Goal: Task Accomplishment & Management: Use online tool/utility

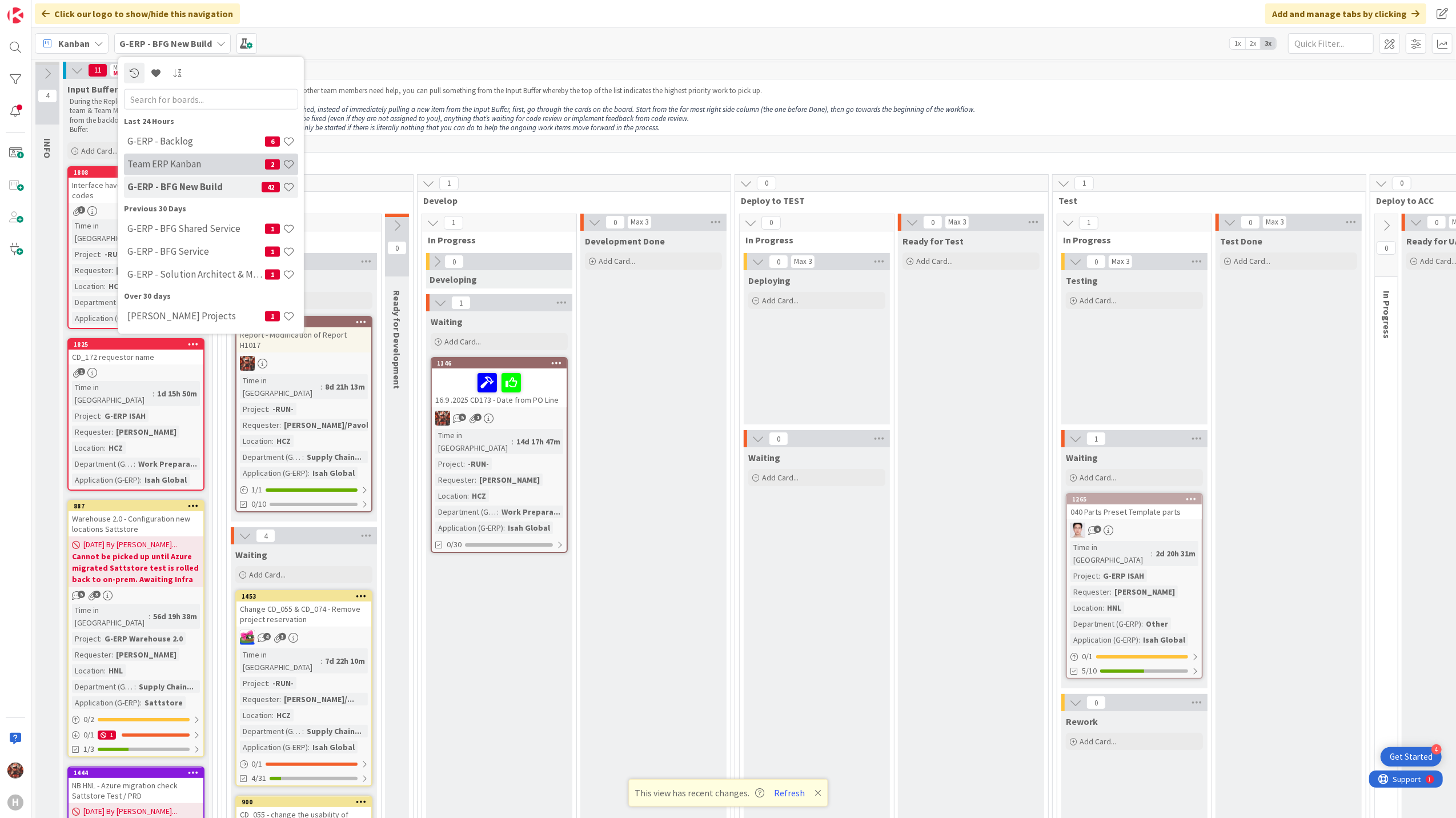
click at [197, 163] on h4 "Team ERP Kanban" at bounding box center [196, 164] width 138 height 11
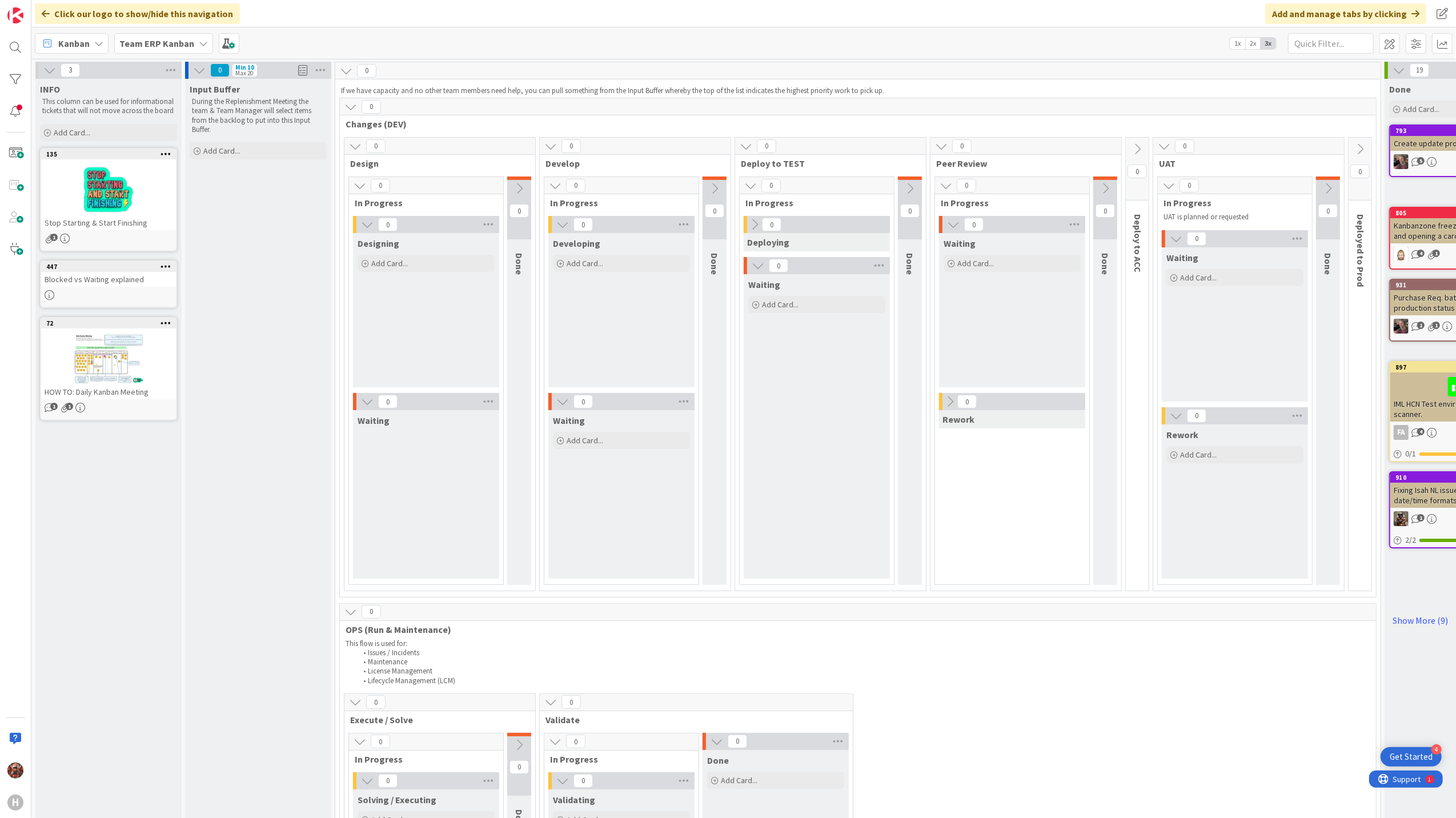
click at [153, 51] on div "Team ERP Kanban" at bounding box center [163, 43] width 99 height 21
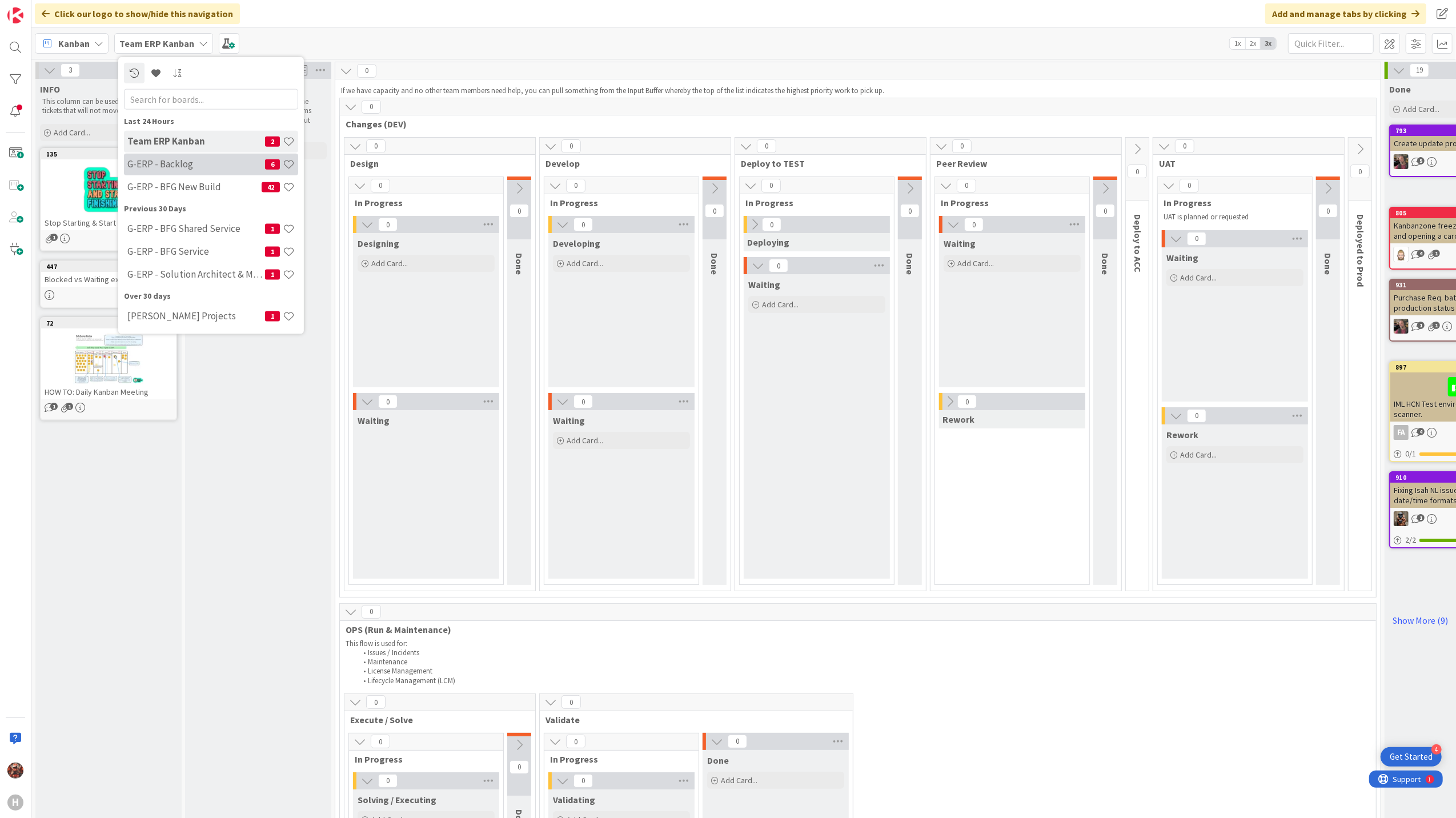
click at [198, 153] on div "G-ERP - Backlog 6" at bounding box center [211, 163] width 174 height 22
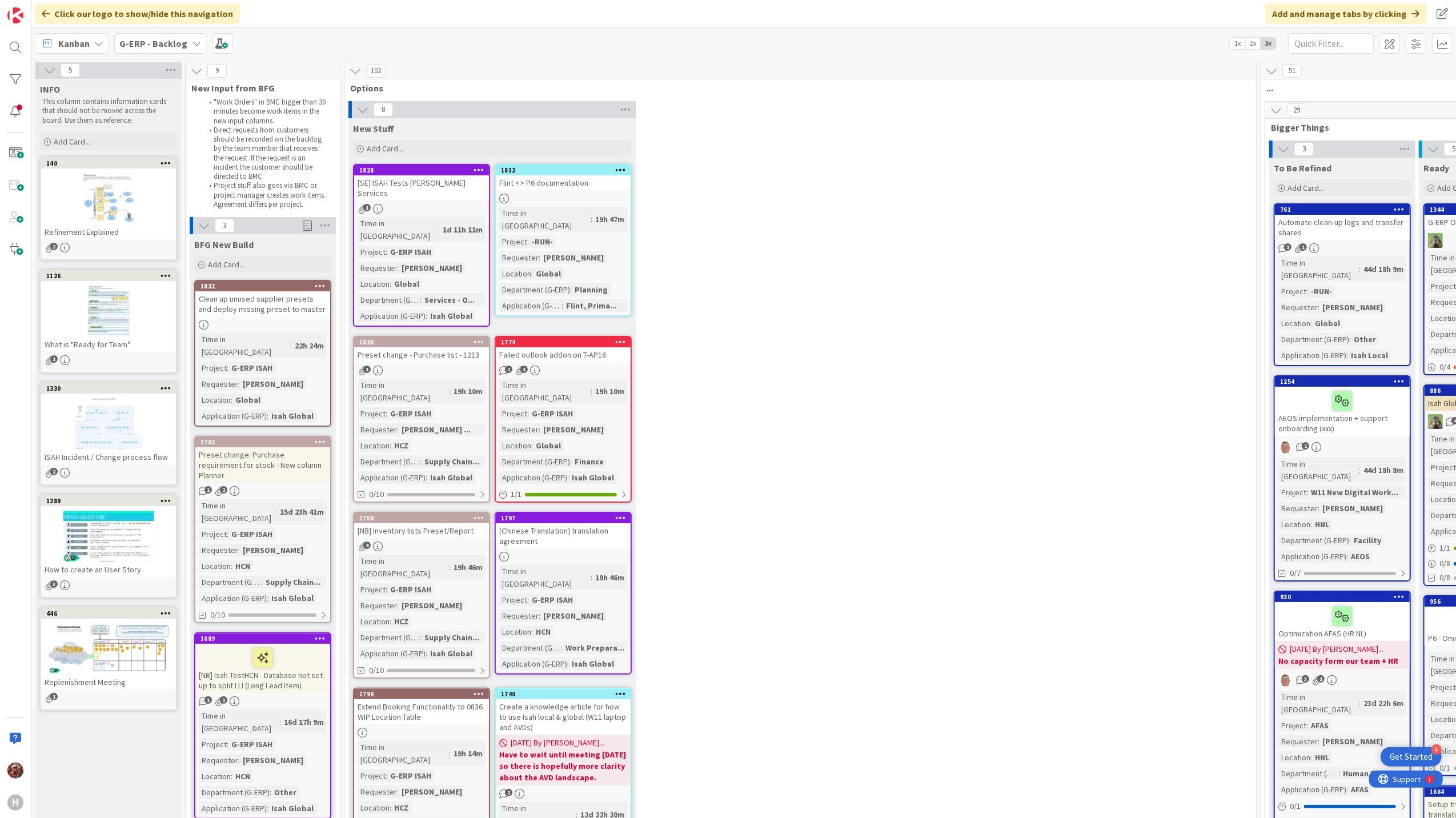
click at [693, 382] on div "8 New Stuff Add Card... 1812 Flint <> P6 documentation Time in [GEOGRAPHIC_DATA…" at bounding box center [800, 514] width 907 height 825
click at [248, 262] on div "Add Card..." at bounding box center [263, 264] width 137 height 17
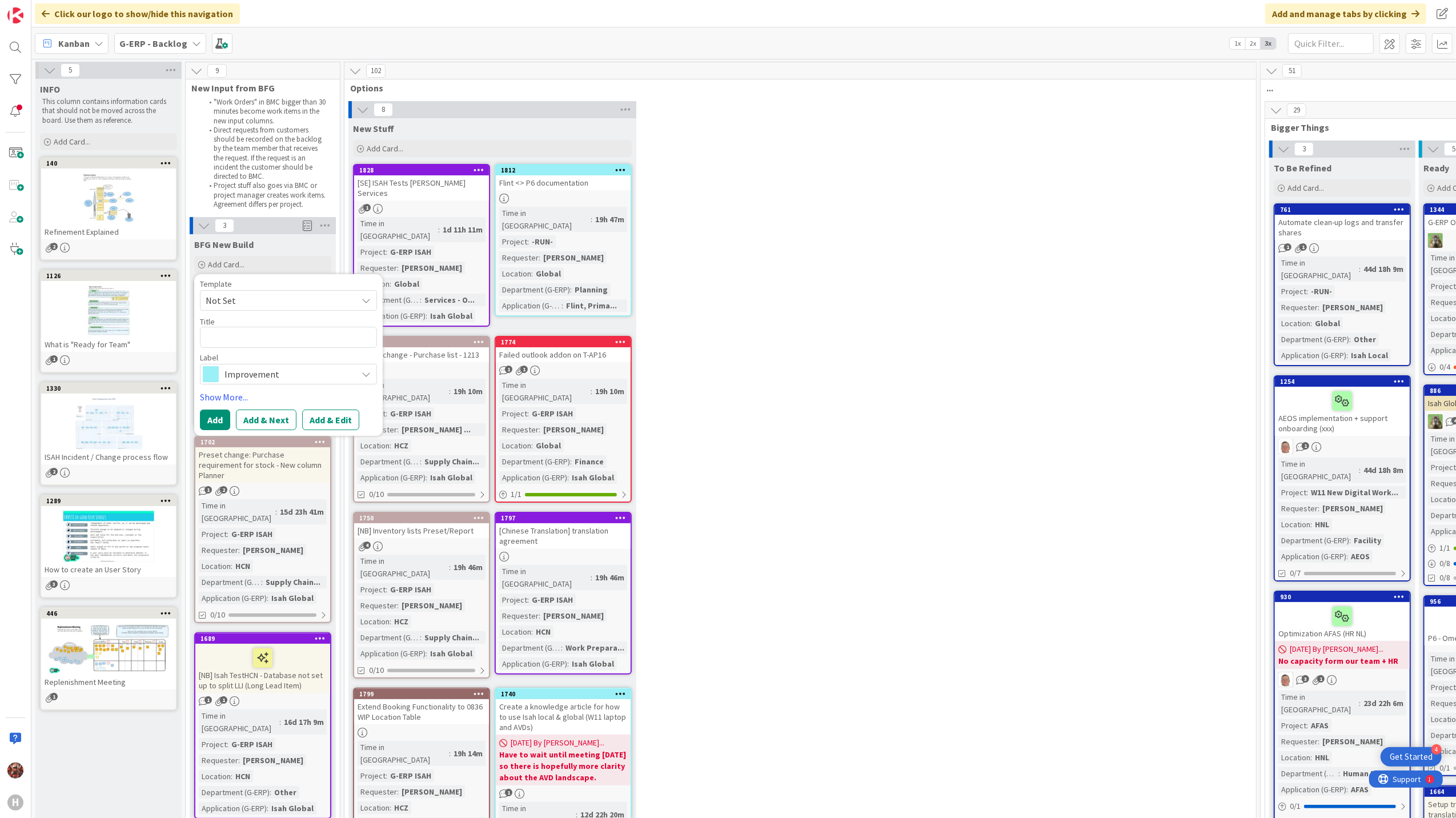
click at [296, 292] on span "Not Set" at bounding box center [289, 300] width 177 height 21
click at [291, 372] on span "Isah Change - template" at bounding box center [297, 372] width 163 height 15
type textarea "x"
type textarea "Isah Change - template"
drag, startPoint x: 305, startPoint y: 339, endPoint x: 201, endPoint y: 339, distance: 104.0
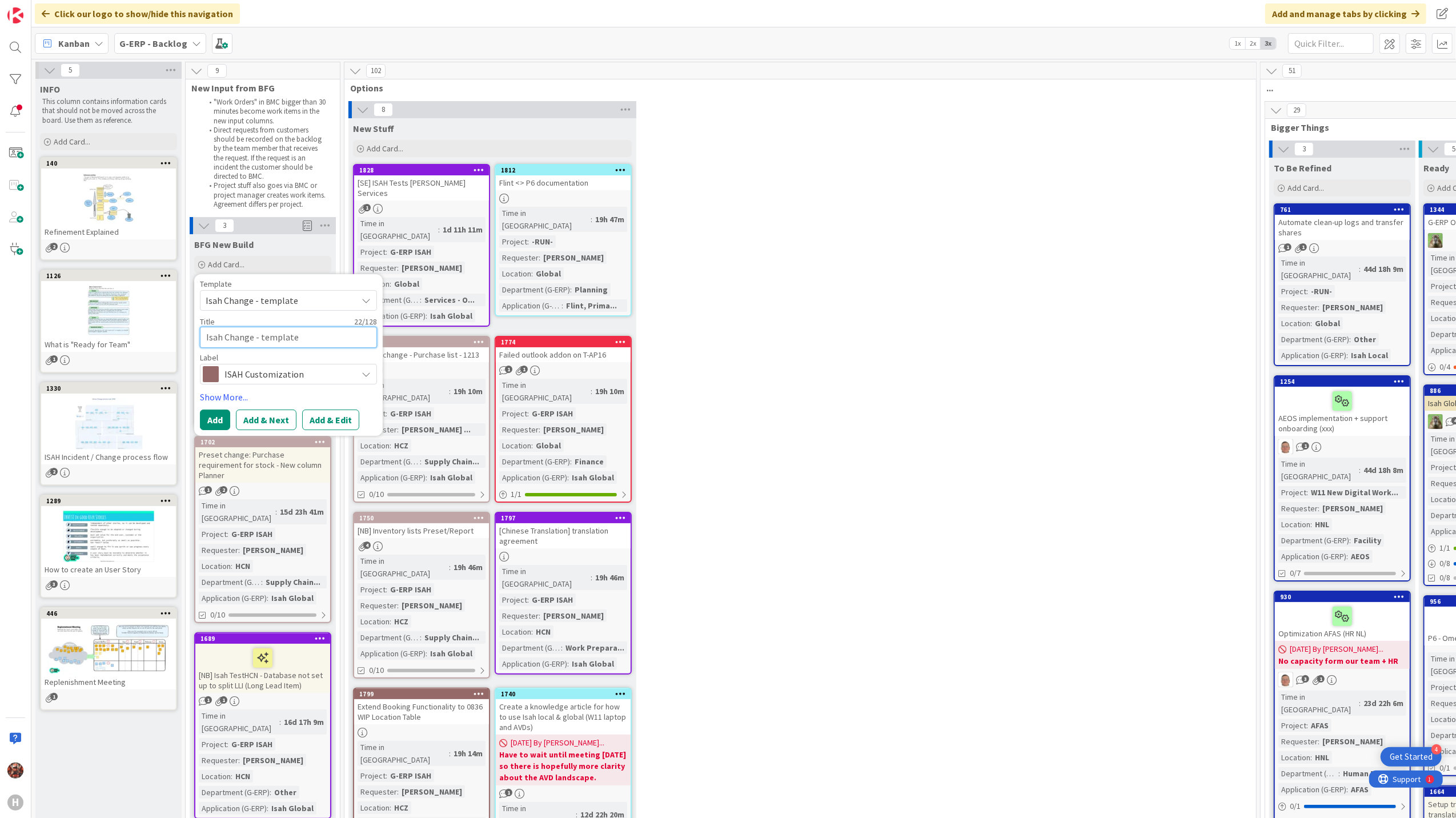
click at [201, 339] on textarea "Isah Change - template" at bounding box center [289, 337] width 177 height 21
click at [786, 707] on div "8 New Stuff Add Card... 1812 Flint <> P6 documentation Time in [GEOGRAPHIC_DATA…" at bounding box center [800, 514] width 907 height 825
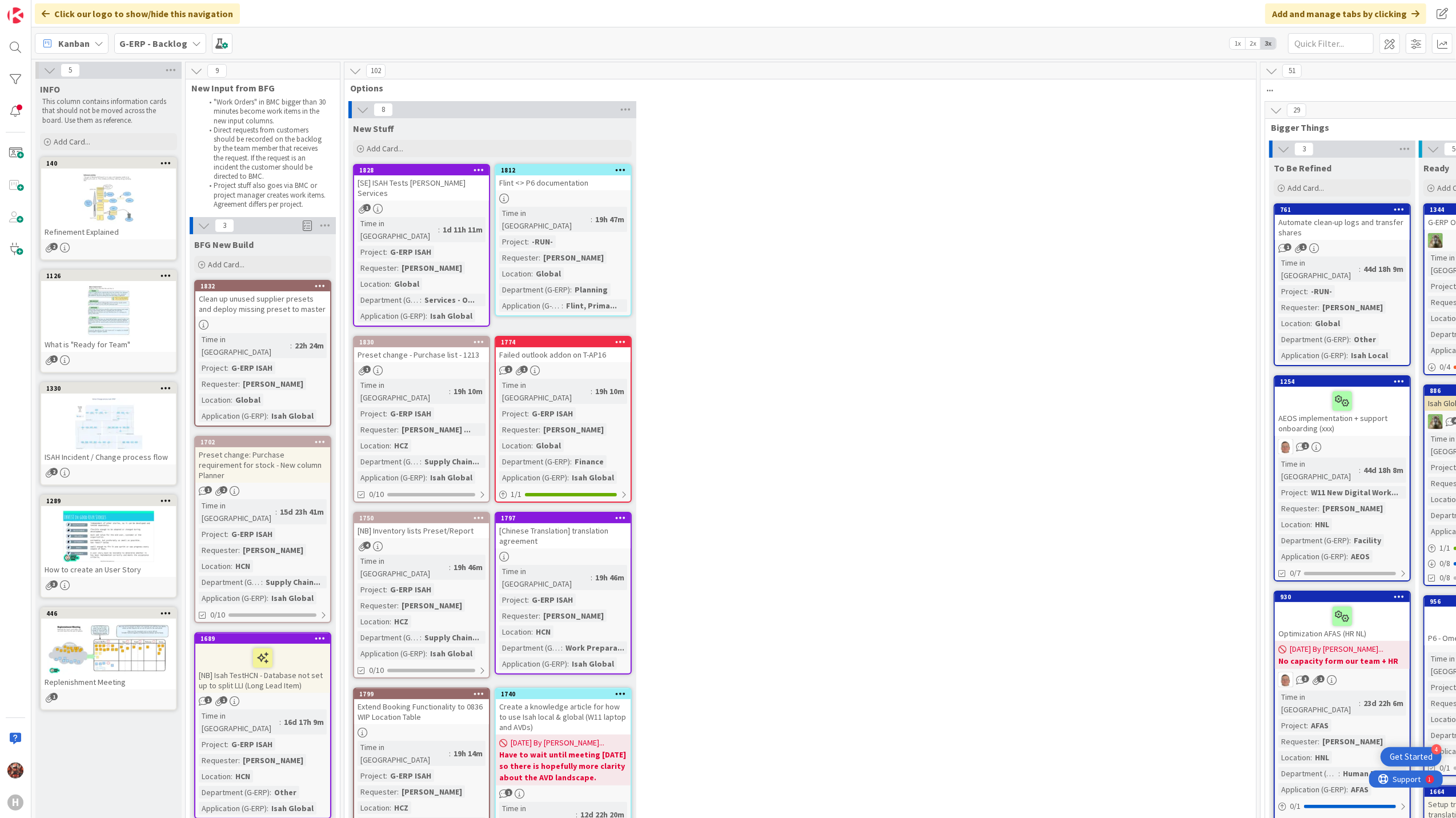
click at [168, 49] on span "G-ERP - Backlog" at bounding box center [153, 44] width 68 height 14
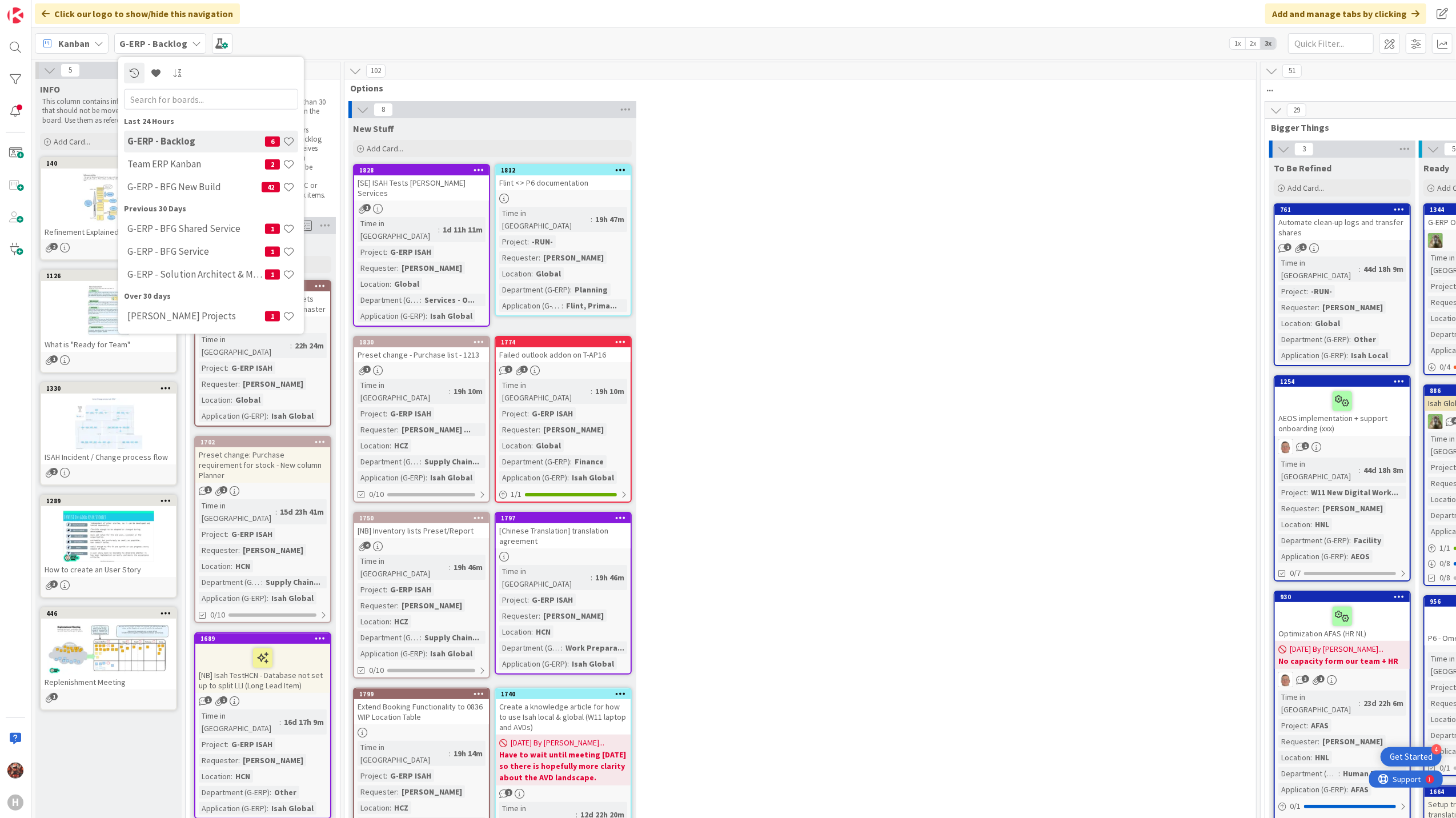
drag, startPoint x: 214, startPoint y: 183, endPoint x: 166, endPoint y: 181, distance: 48.0
click at [166, 181] on h4 "G-ERP - BFG New Build" at bounding box center [194, 186] width 134 height 11
type textarea "x"
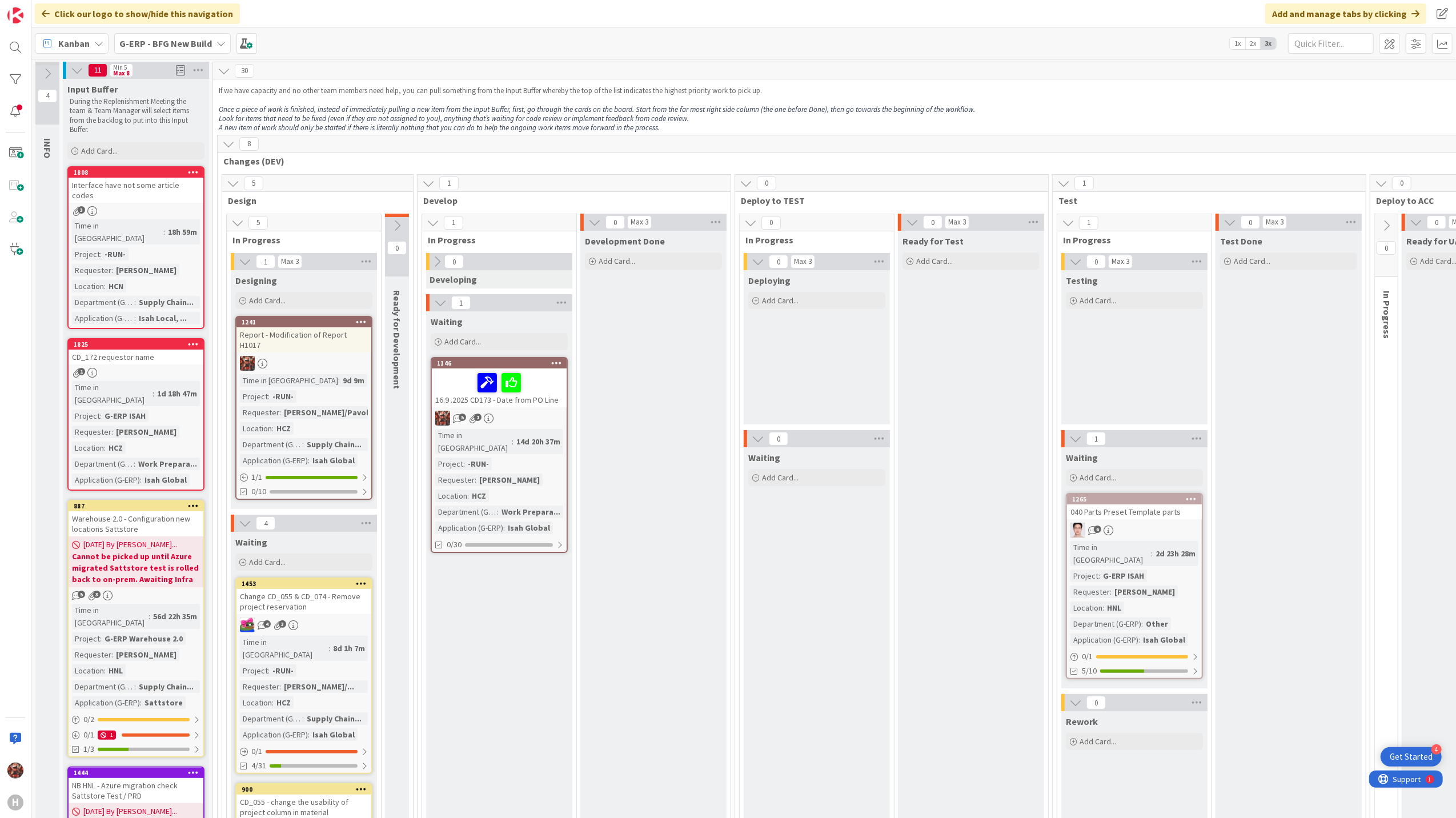
click at [148, 350] on div "CD_172 requestor name" at bounding box center [136, 357] width 135 height 15
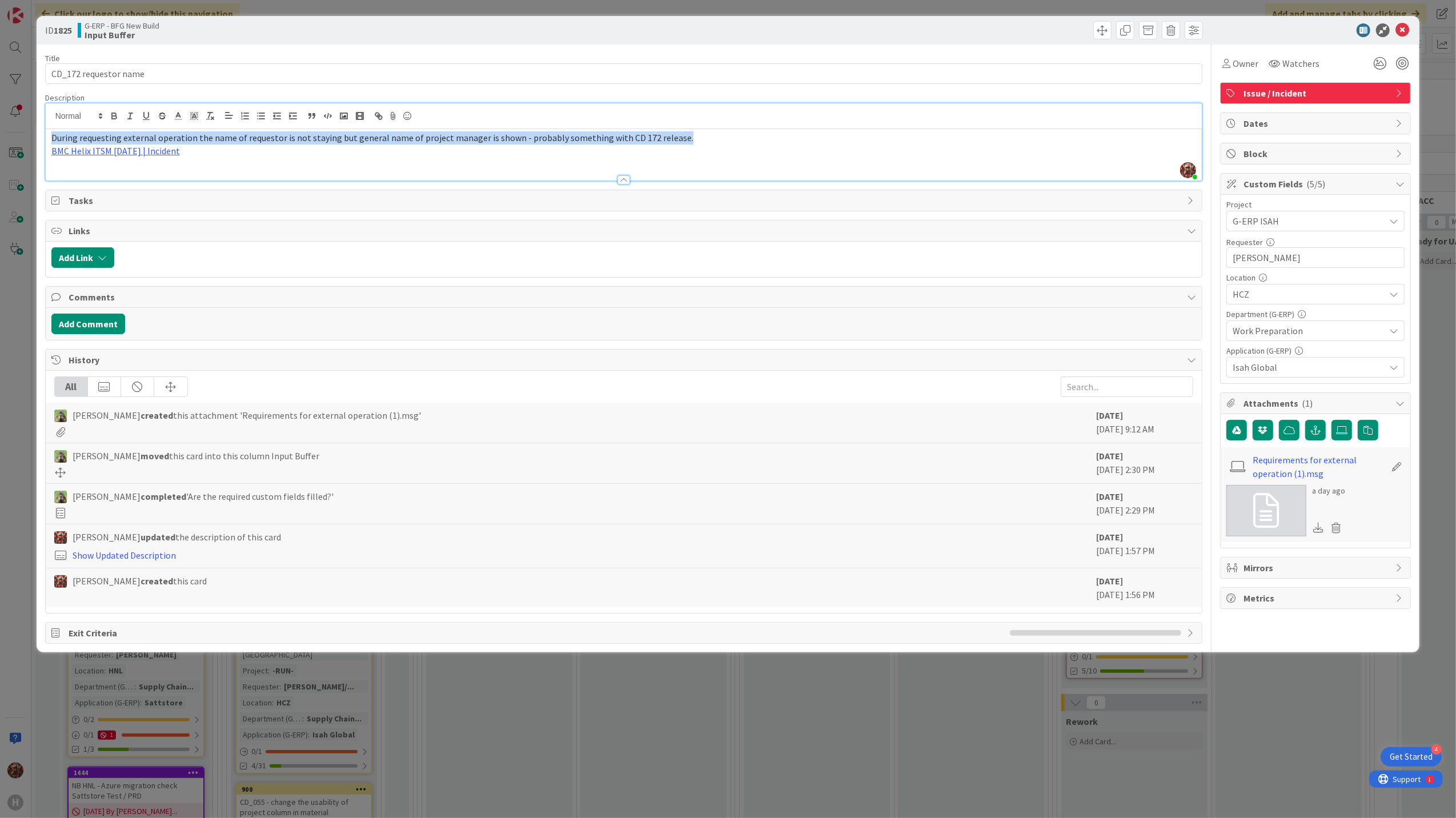
drag, startPoint x: 51, startPoint y: 119, endPoint x: 672, endPoint y: 135, distance: 621.2
click at [672, 135] on p "During requesting external operation the name of requestor is not staying but g…" at bounding box center [624, 138] width 1145 height 13
copy span "During requesting external operation the name of requestor is not staying but g…"
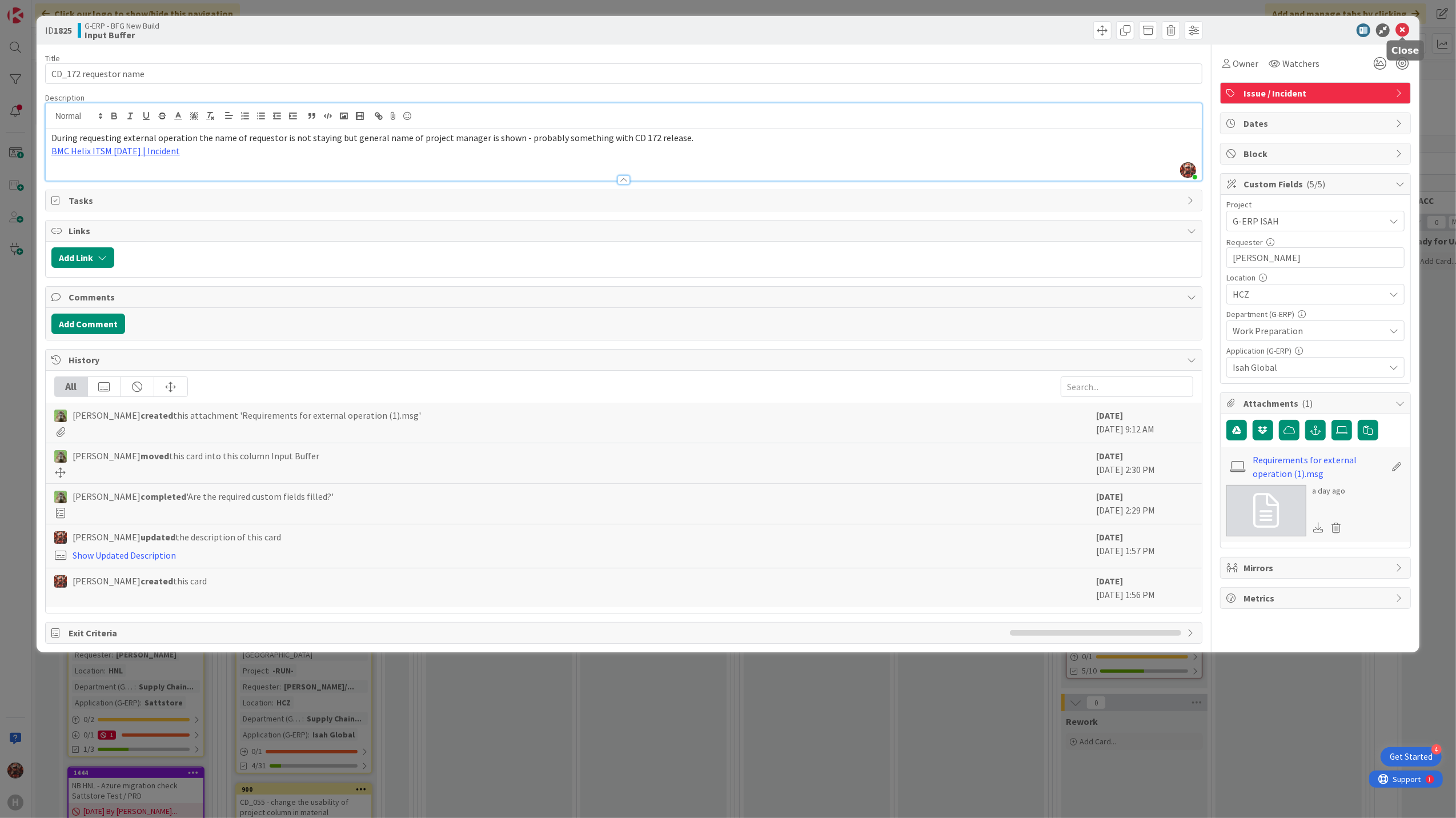
click at [1405, 28] on icon at bounding box center [1402, 31] width 14 height 14
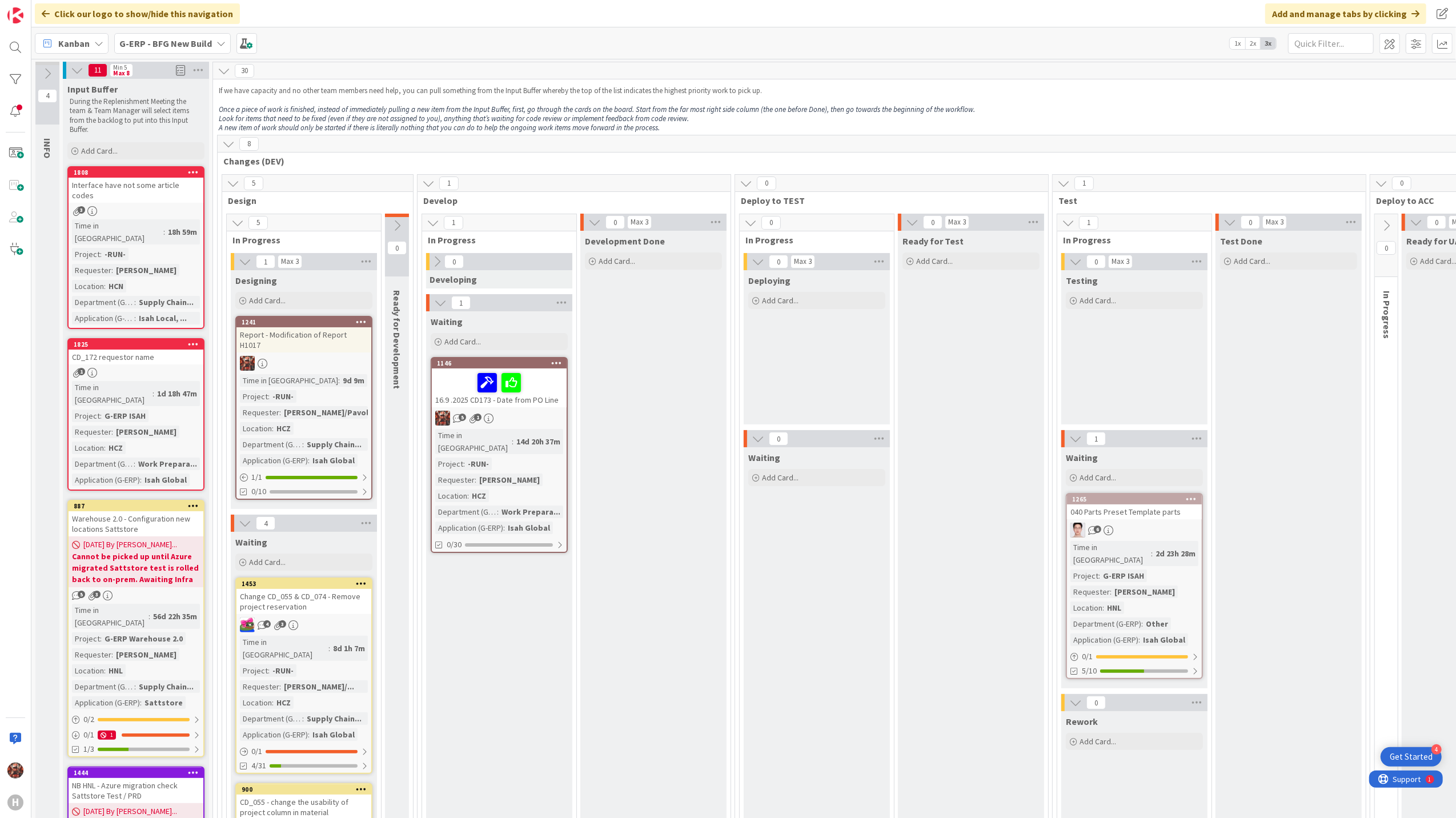
click at [175, 39] on b "G-ERP - BFG New Build" at bounding box center [165, 43] width 92 height 11
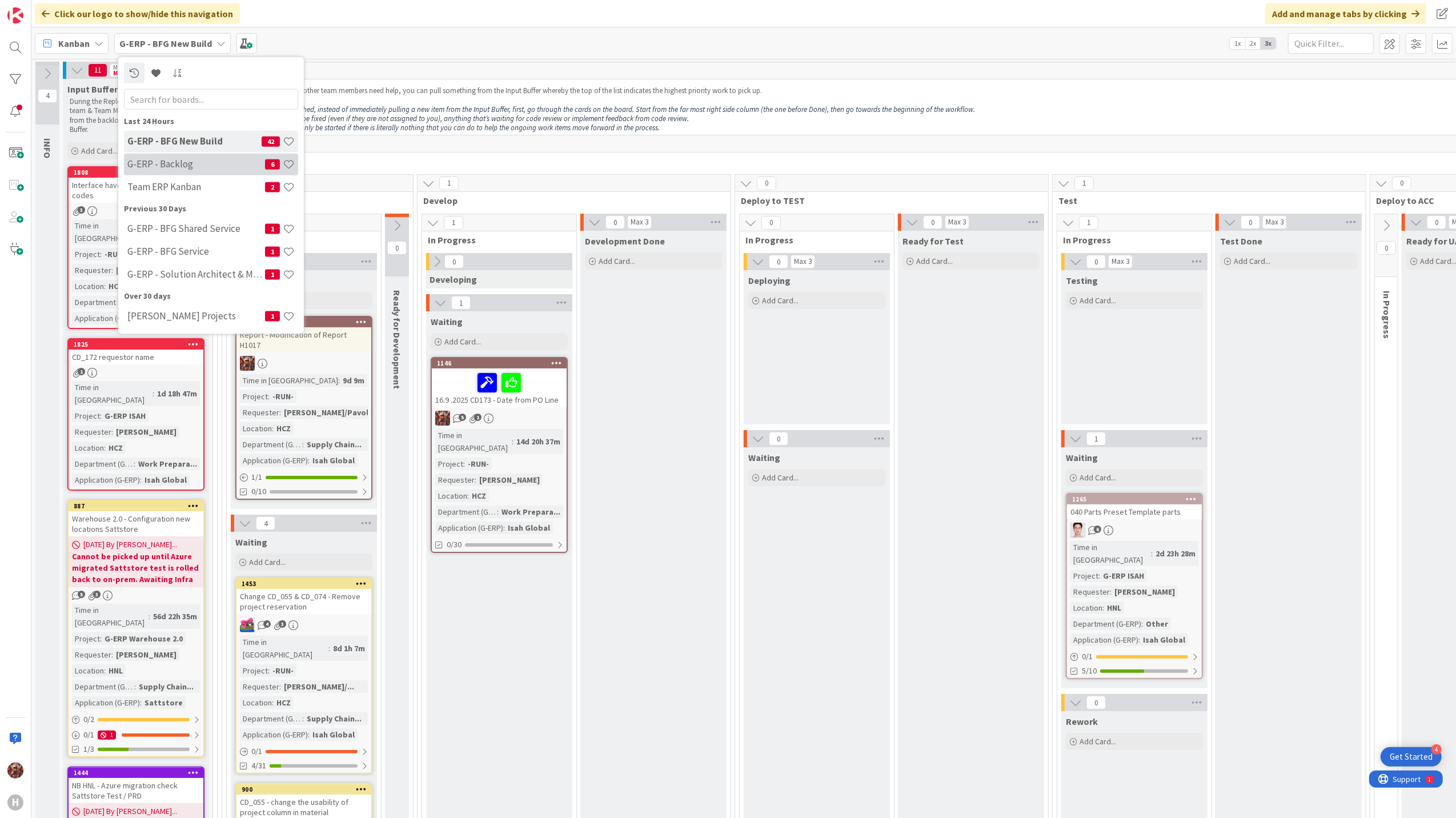
click at [216, 159] on h4 "G-ERP - Backlog" at bounding box center [196, 164] width 138 height 11
